Goal: Communication & Community: Answer question/provide support

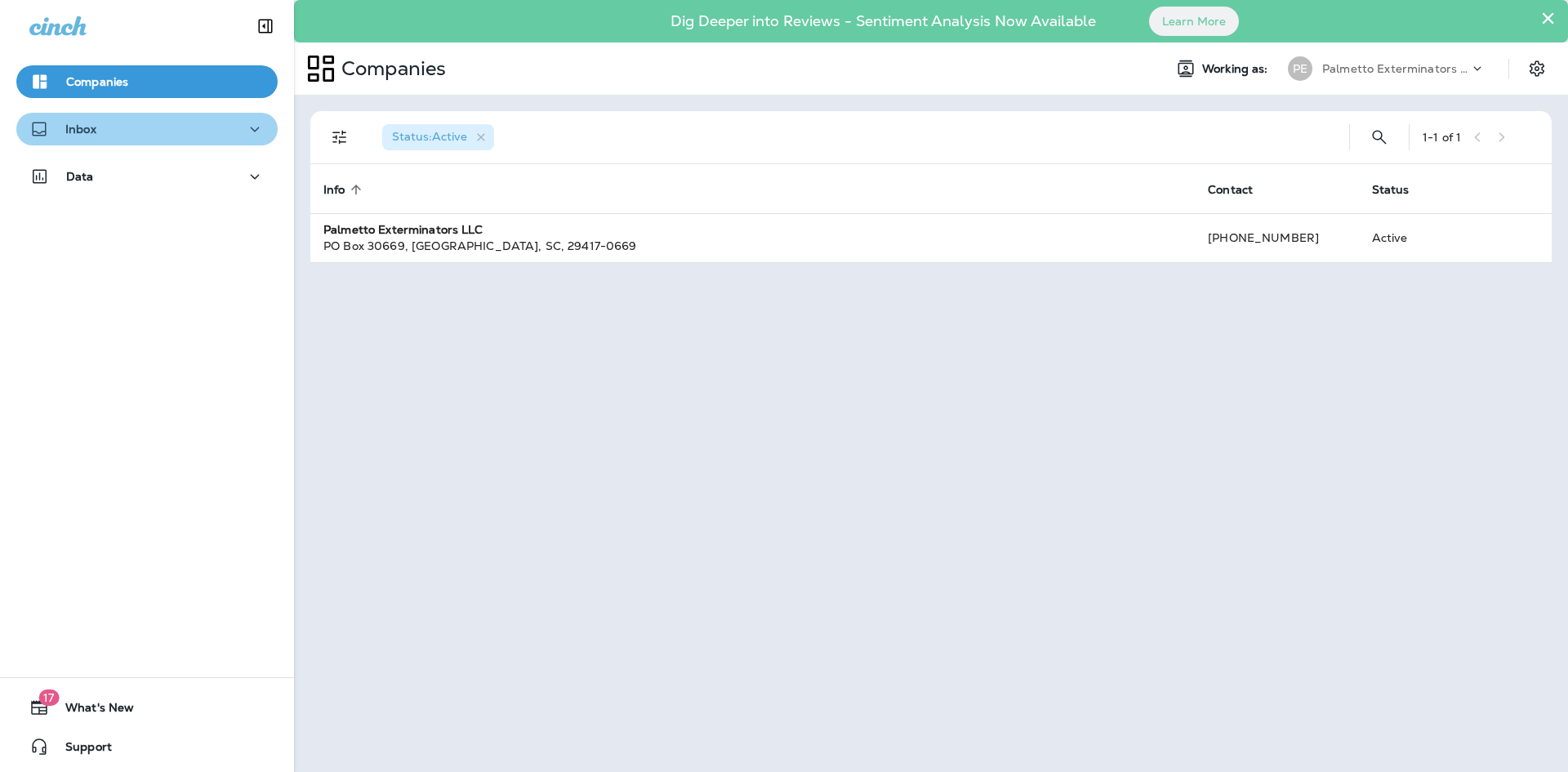
click at [200, 129] on div "Inbox" at bounding box center [147, 129] width 235 height 20
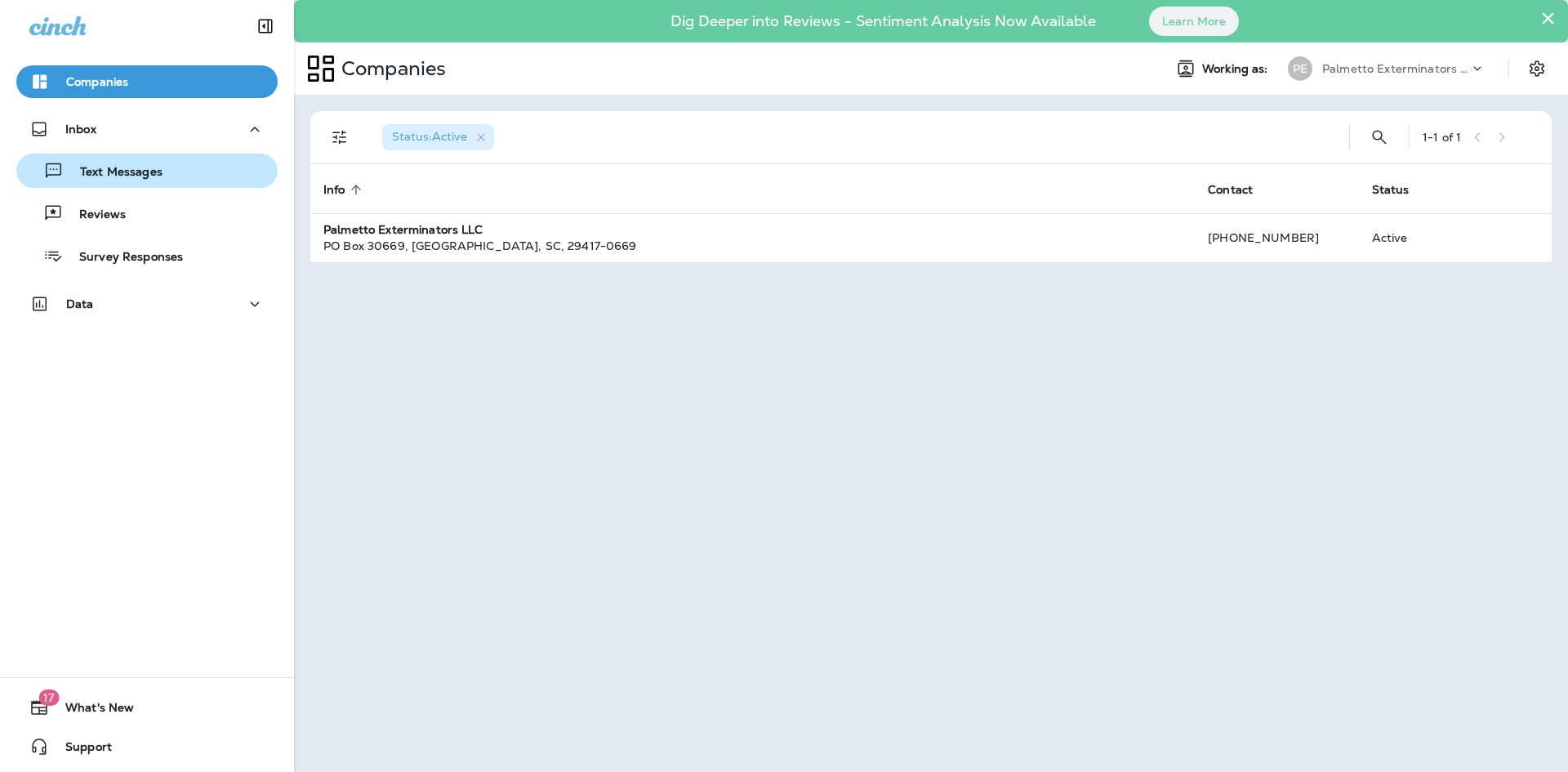
click at [172, 173] on div "Text Messages" at bounding box center [146, 171] width 248 height 24
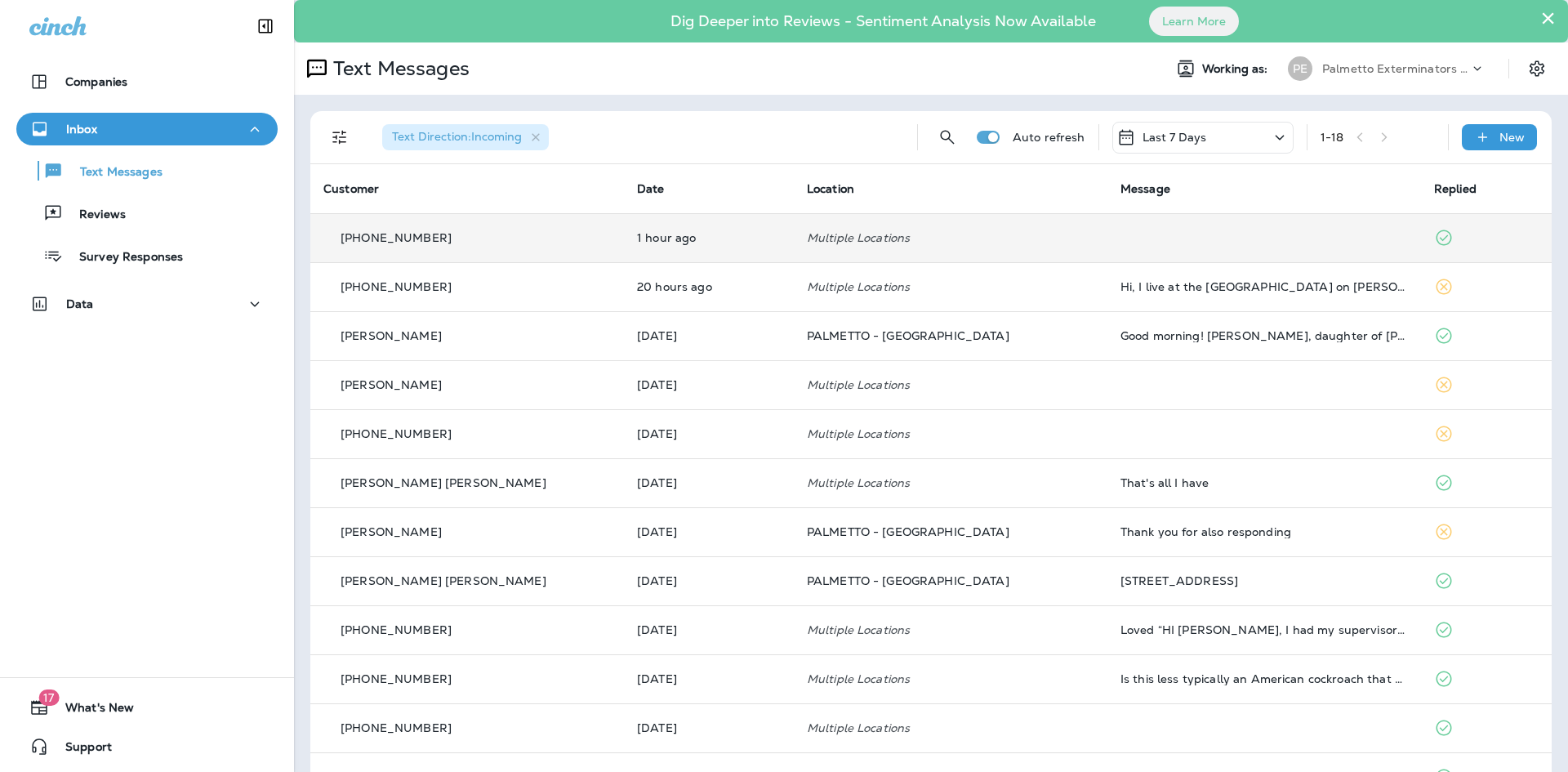
click at [1246, 248] on td at bounding box center [1265, 238] width 314 height 49
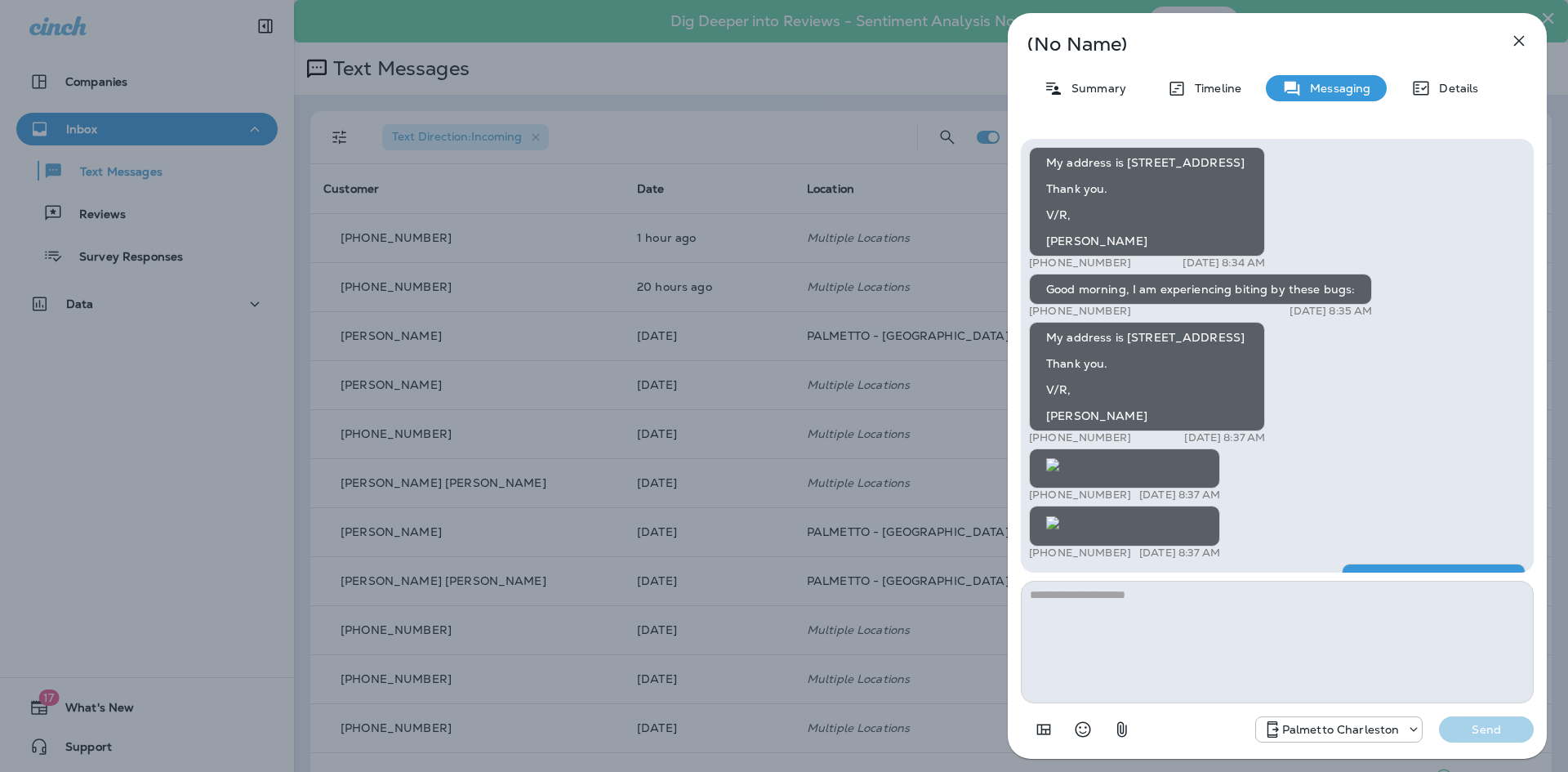
scroll to position [-162, 0]
click at [1517, 33] on icon "button" at bounding box center [1519, 41] width 19 height 19
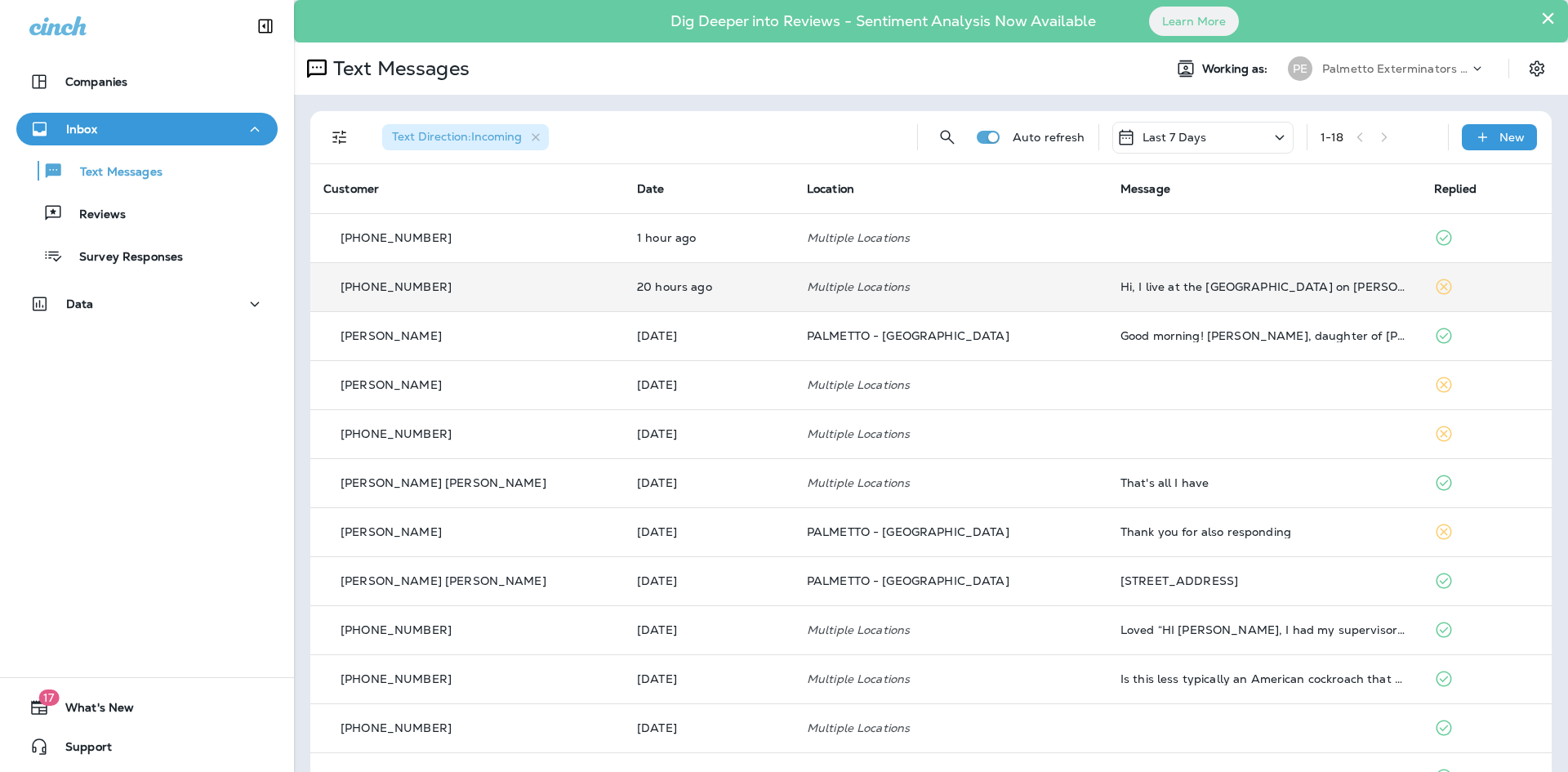
click at [1123, 295] on td "Hi, I live at the [GEOGRAPHIC_DATA] on [PERSON_NAME][GEOGRAPHIC_DATA]. Our asso…" at bounding box center [1265, 287] width 314 height 49
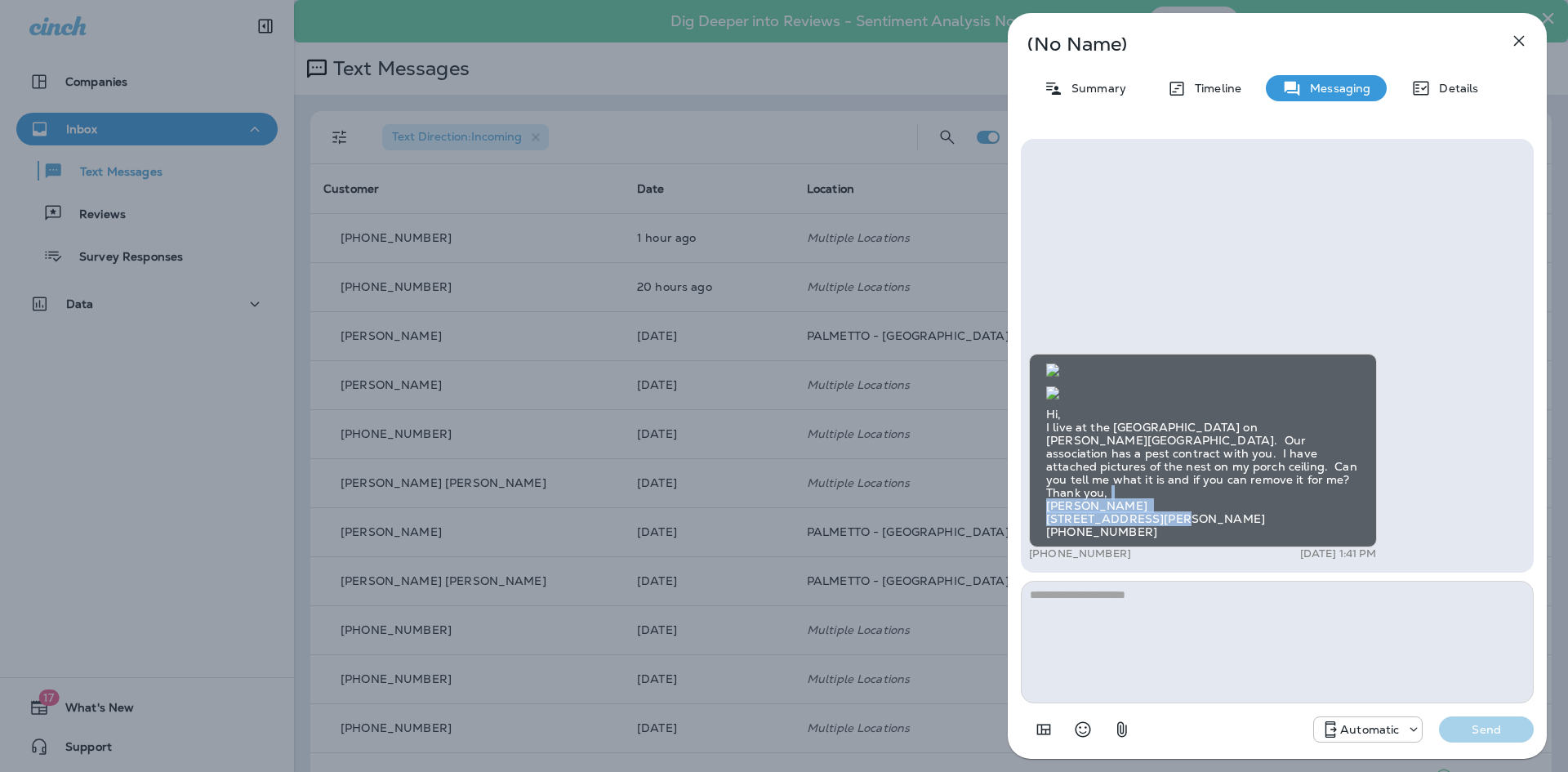
drag, startPoint x: 1132, startPoint y: 520, endPoint x: 1005, endPoint y: 499, distance: 128.7
click at [1005, 499] on div "(No Name) Summary Timeline Messaging Details Hi, I live at the [GEOGRAPHIC_DATA…" at bounding box center [1277, 386] width 581 height 772
drag, startPoint x: 1131, startPoint y: 531, endPoint x: 1086, endPoint y: 531, distance: 45.0
click at [1086, 531] on div "Hi, I live at the [GEOGRAPHIC_DATA] on [PERSON_NAME][GEOGRAPHIC_DATA]. Our asso…" at bounding box center [1203, 450] width 348 height 193
drag, startPoint x: 1165, startPoint y: 506, endPoint x: 1035, endPoint y: 499, distance: 130.2
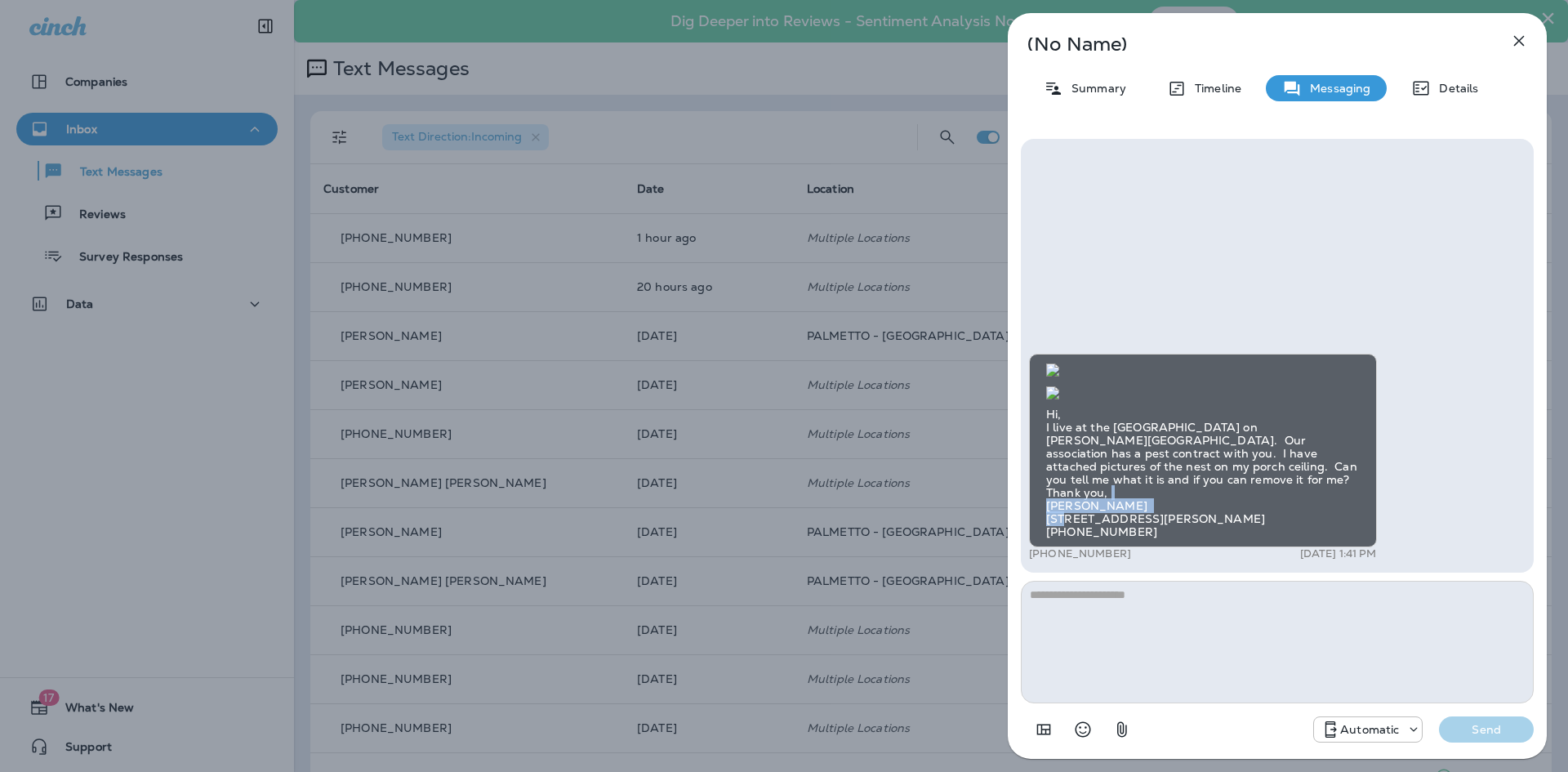
click at [1028, 502] on div "Hi, I live at the [GEOGRAPHIC_DATA] on [PERSON_NAME][GEOGRAPHIC_DATA]. Our asso…" at bounding box center [1277, 356] width 512 height 434
copy div "[STREET_ADDRESS]"
click at [1510, 39] on icon "button" at bounding box center [1519, 41] width 19 height 19
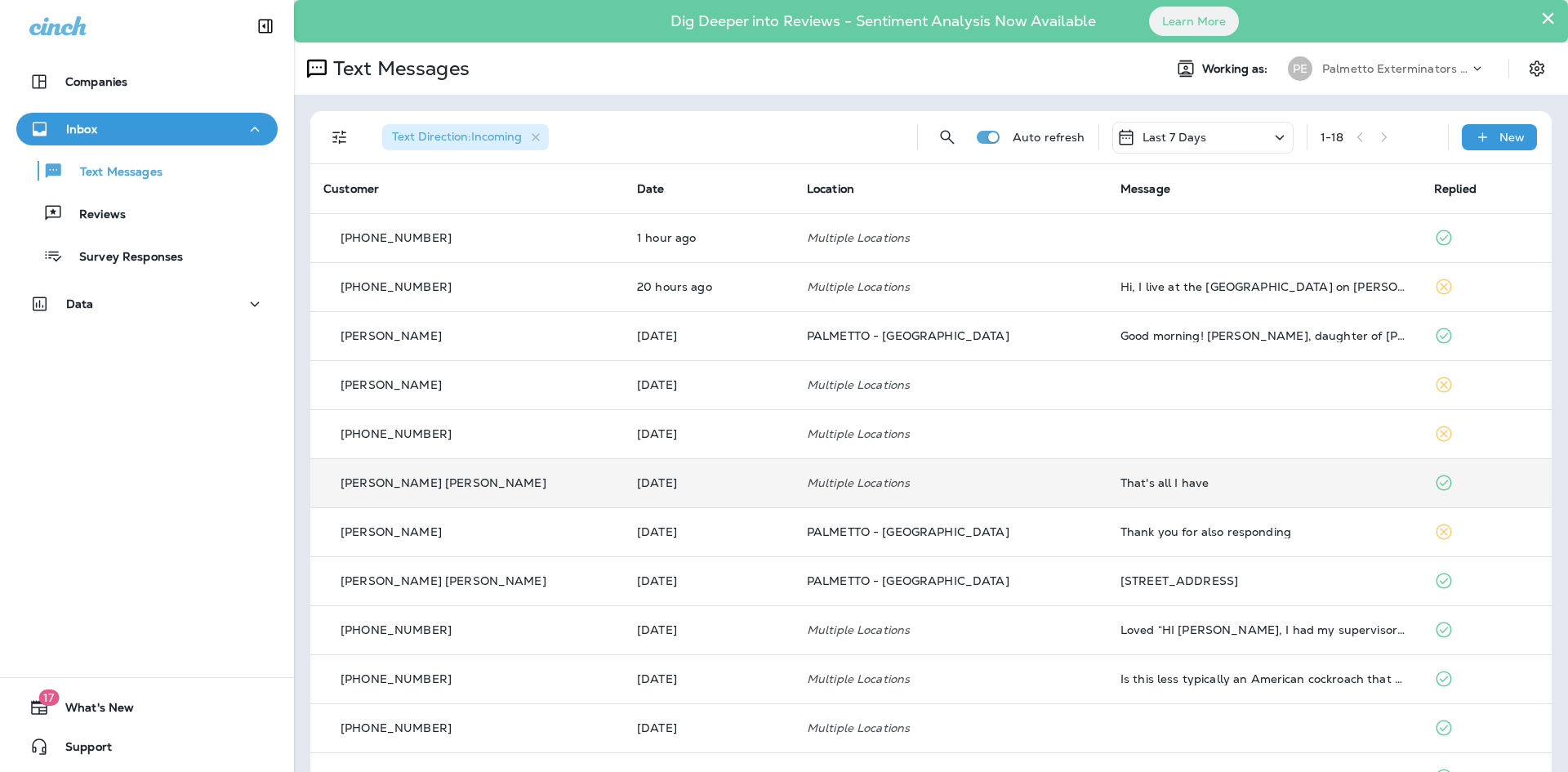
click at [1136, 490] on td "That's all I have" at bounding box center [1265, 483] width 314 height 49
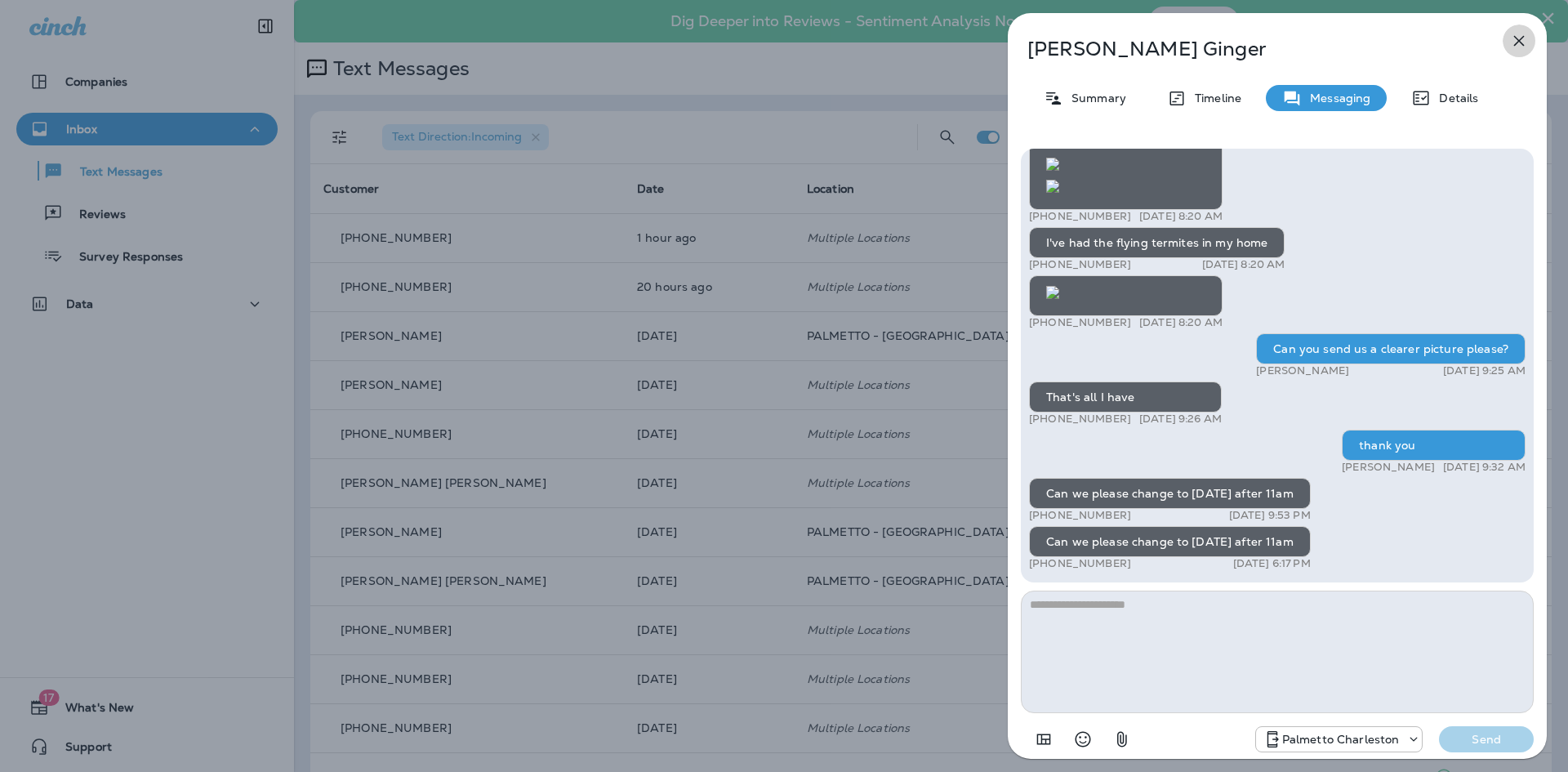
click at [1519, 31] on icon "button" at bounding box center [1519, 41] width 19 height 19
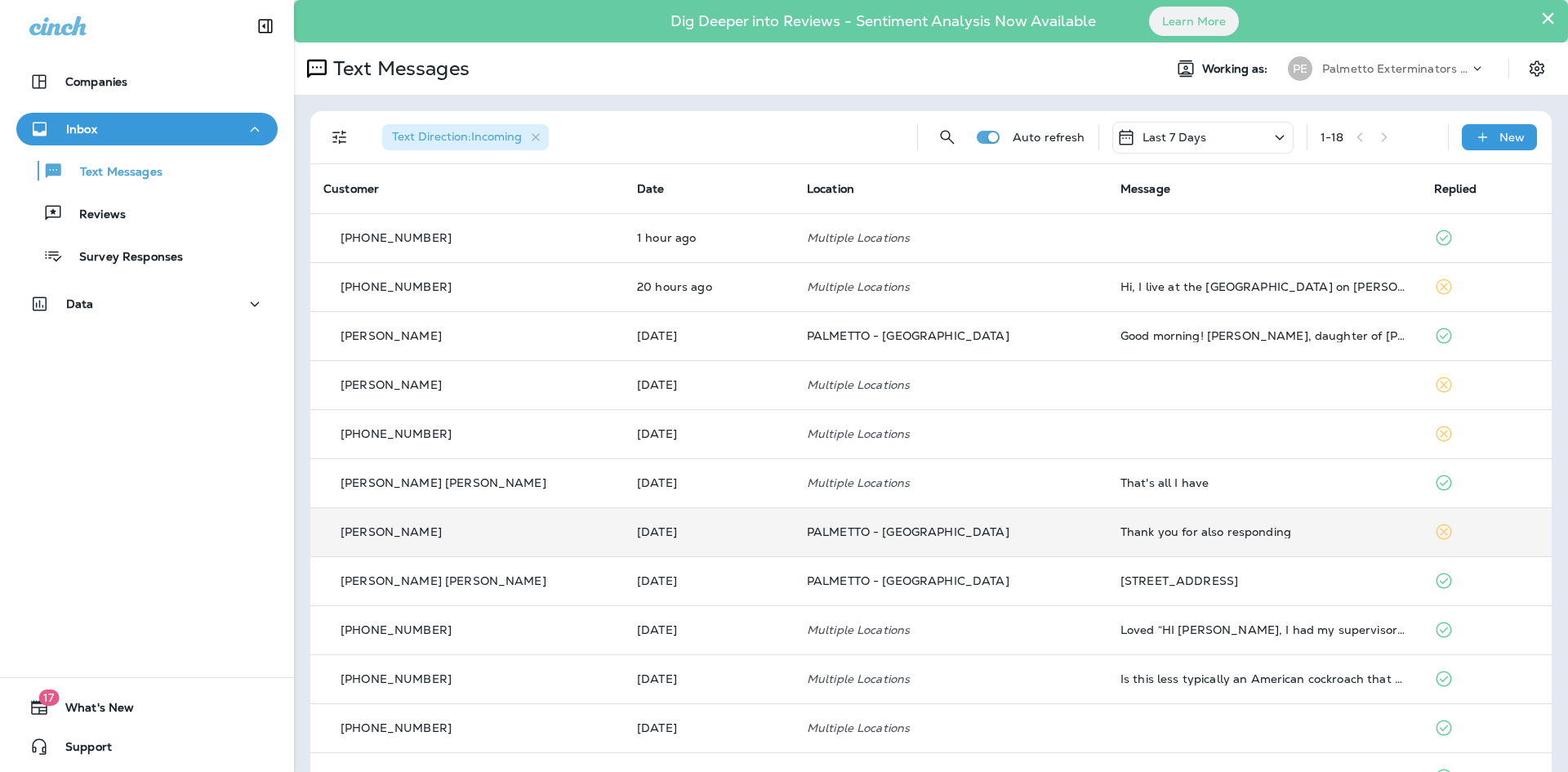
click at [1063, 532] on td "PALMETTO - [GEOGRAPHIC_DATA]" at bounding box center [951, 532] width 314 height 49
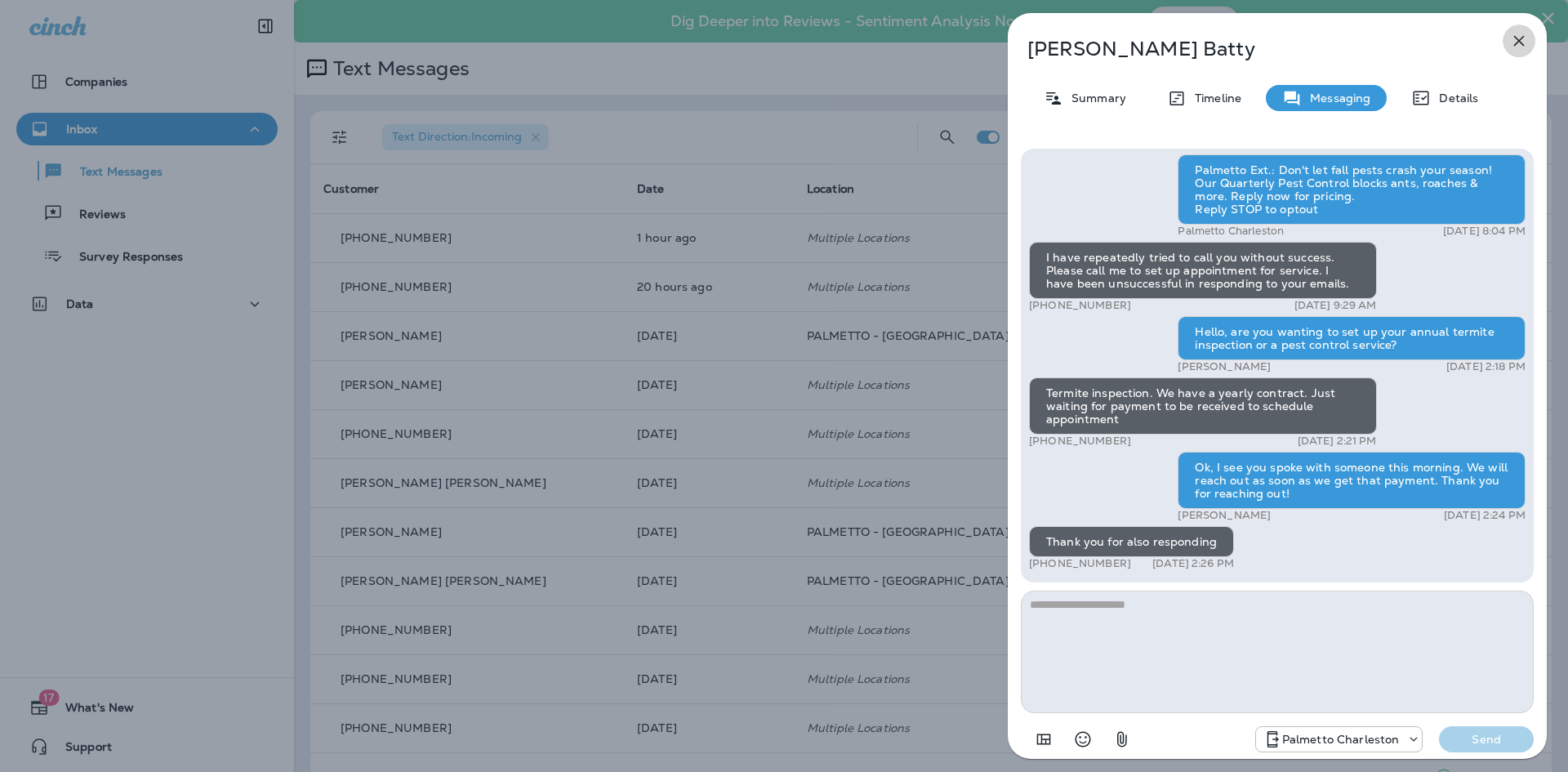
click at [1520, 37] on icon "button" at bounding box center [1519, 41] width 19 height 19
